Goal: Check status: Check status

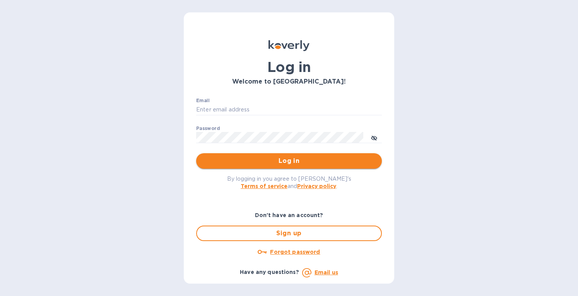
type input "[EMAIL_ADDRESS][DOMAIN_NAME]"
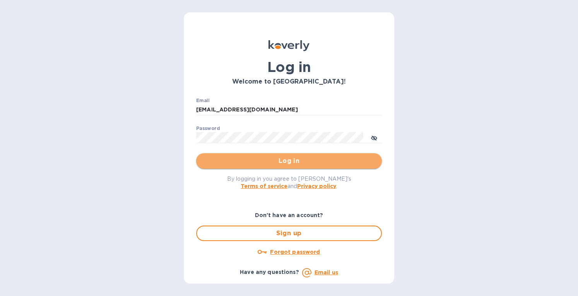
click at [276, 161] on span "Log in" at bounding box center [288, 160] width 173 height 9
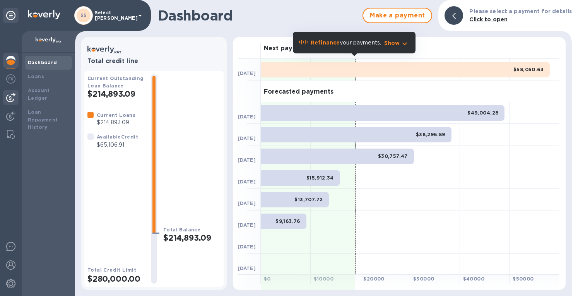
click at [11, 94] on img at bounding box center [10, 97] width 9 height 9
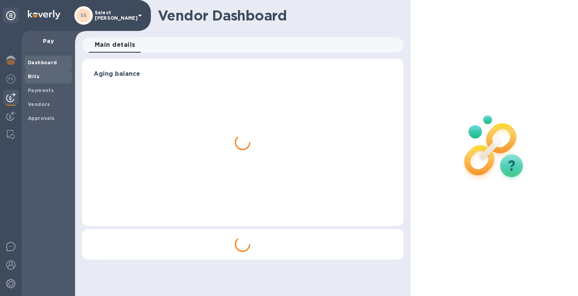
click at [31, 79] on b "Bills" at bounding box center [34, 77] width 12 height 6
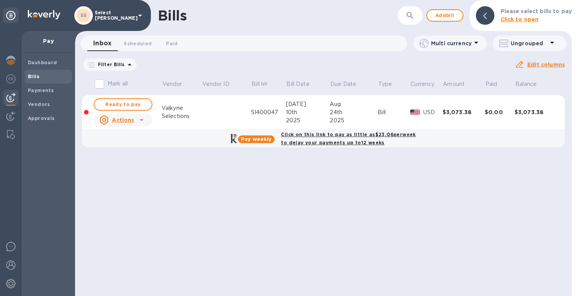
click at [0, 0] on icon at bounding box center [0, 0] width 0 height 0
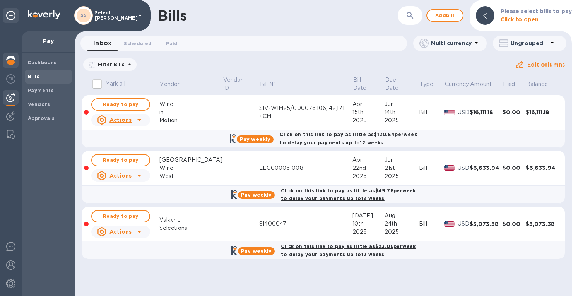
click at [10, 59] on img at bounding box center [10, 60] width 9 height 9
